Goal: Check status: Check status

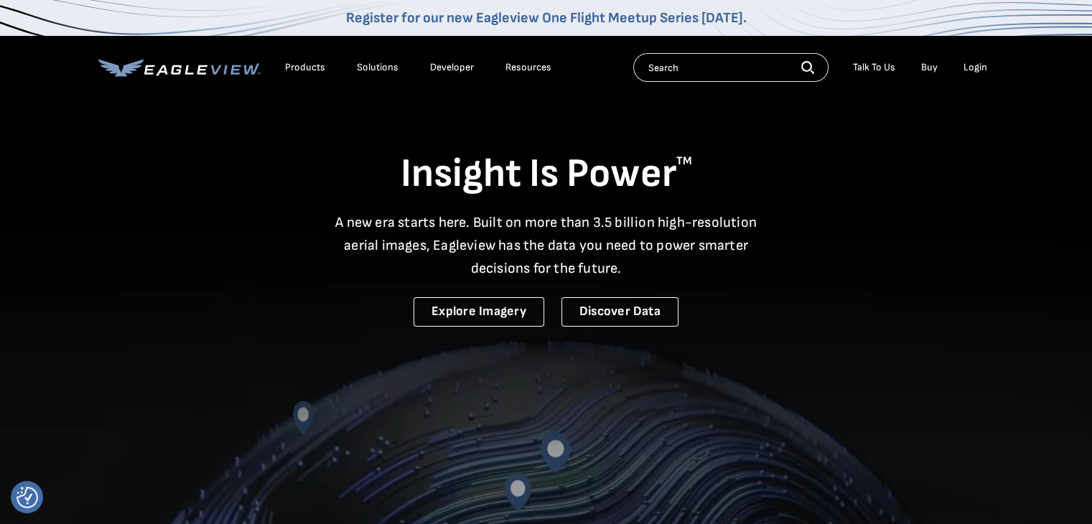
click at [978, 69] on div "Login" at bounding box center [975, 67] width 24 height 13
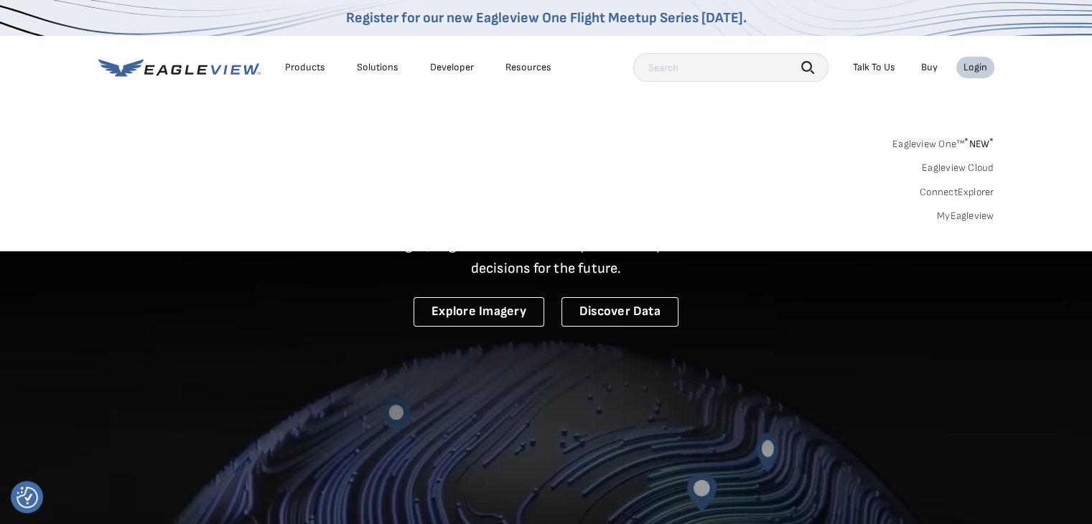
click at [965, 216] on link "MyEagleview" at bounding box center [965, 216] width 57 height 13
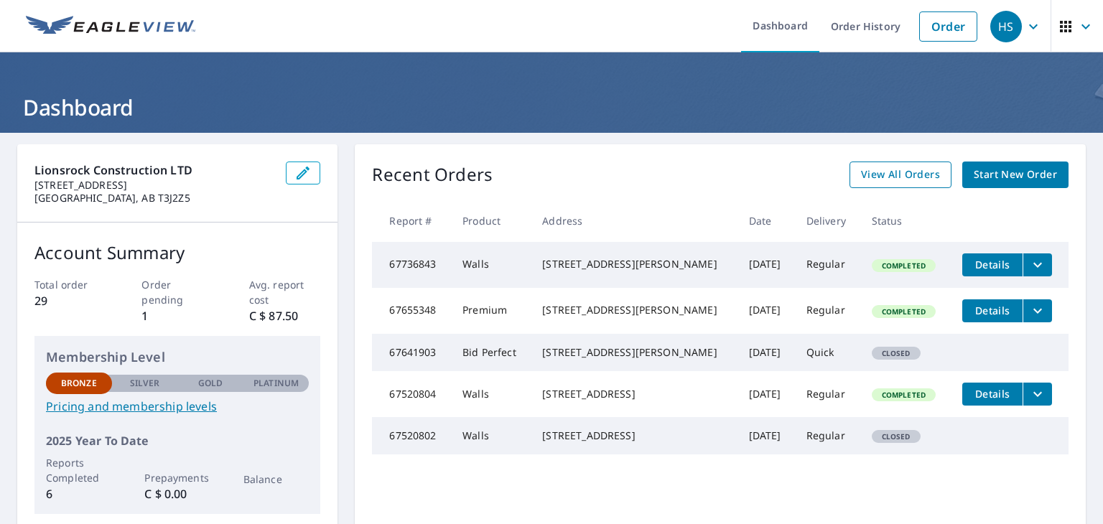
click at [913, 178] on span "View All Orders" at bounding box center [900, 175] width 79 height 18
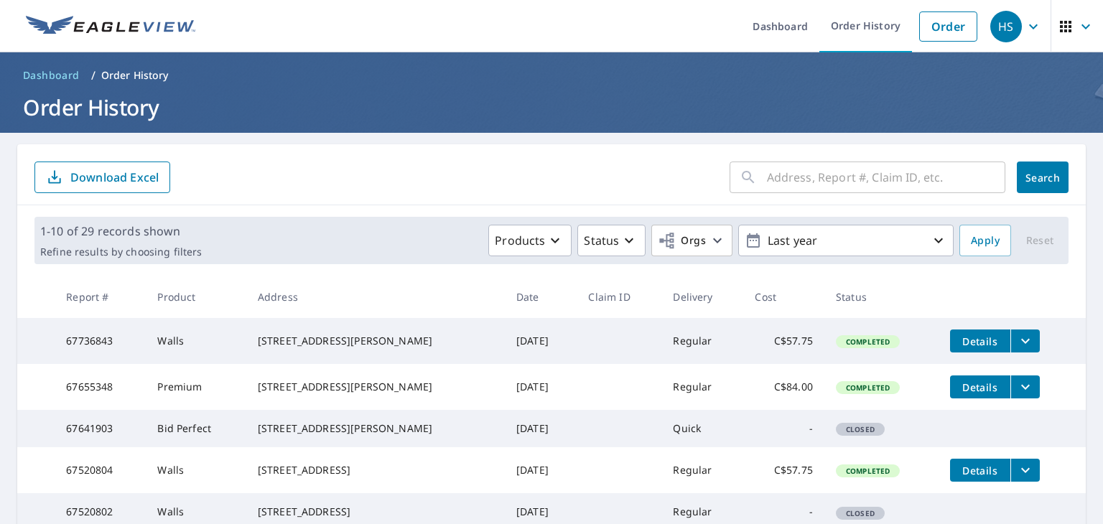
click at [566, 210] on div "1-10 of 29 records shown Refine results by choosing filters Products Status Org…" at bounding box center [551, 240] width 1068 height 70
click at [557, 185] on form "​ Search Download Excel" at bounding box center [551, 178] width 1034 height 32
click at [653, 192] on form "​ Search Download Excel" at bounding box center [551, 178] width 1034 height 32
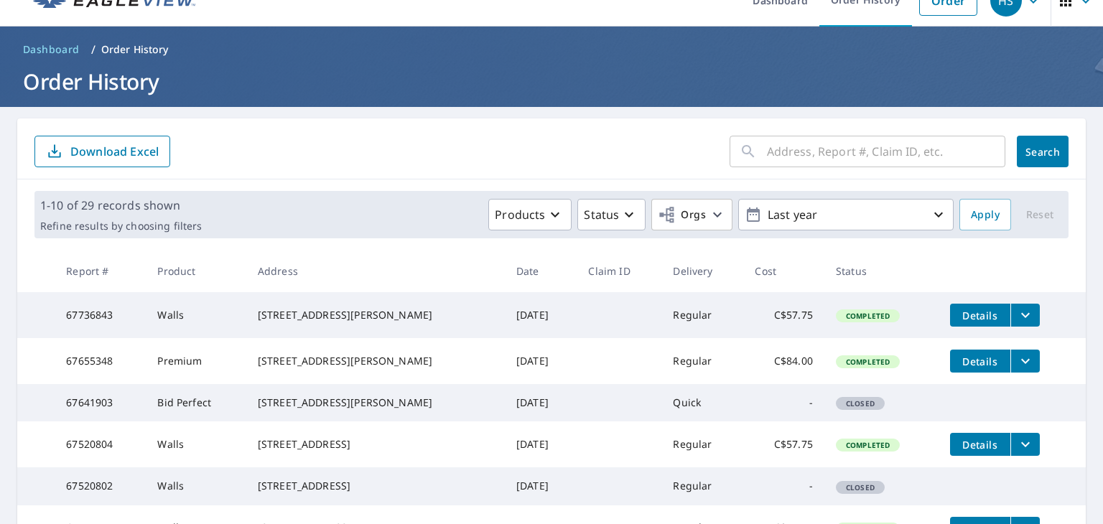
scroll to position [28, 0]
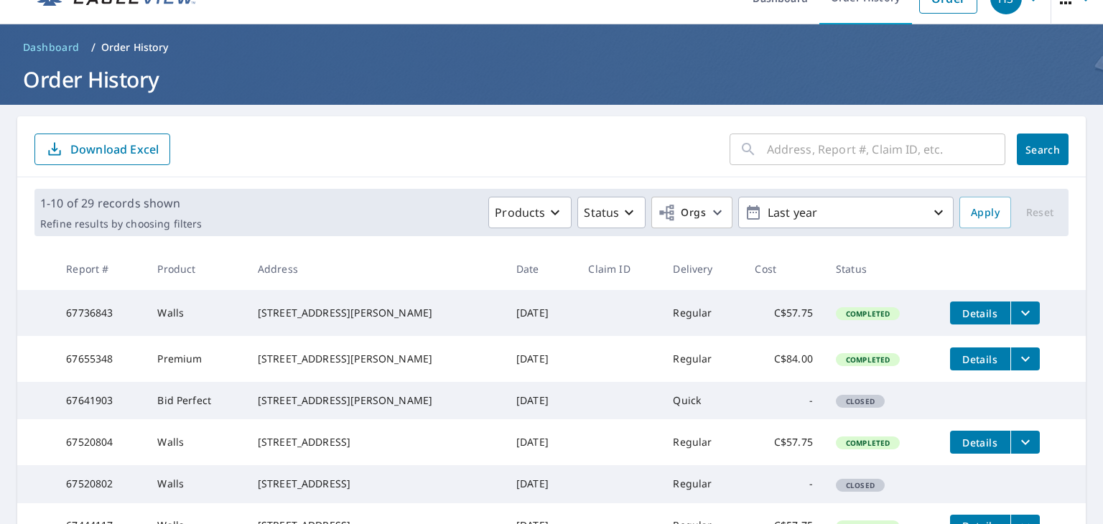
click at [633, 243] on div "1-10 of 29 records shown Refine results by choosing filters Products Status Org…" at bounding box center [551, 212] width 1068 height 70
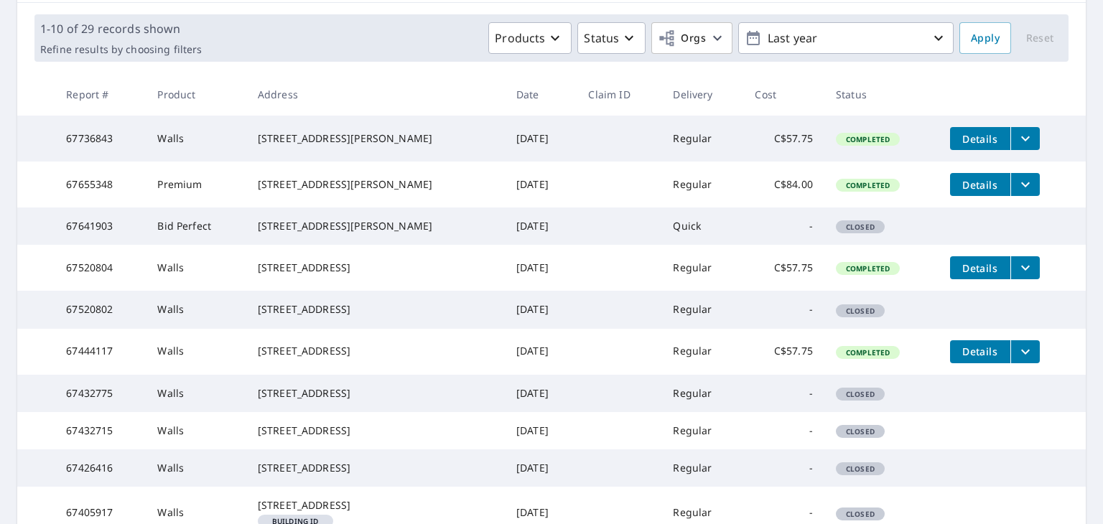
scroll to position [201, 0]
